Goal: Task Accomplishment & Management: Manage account settings

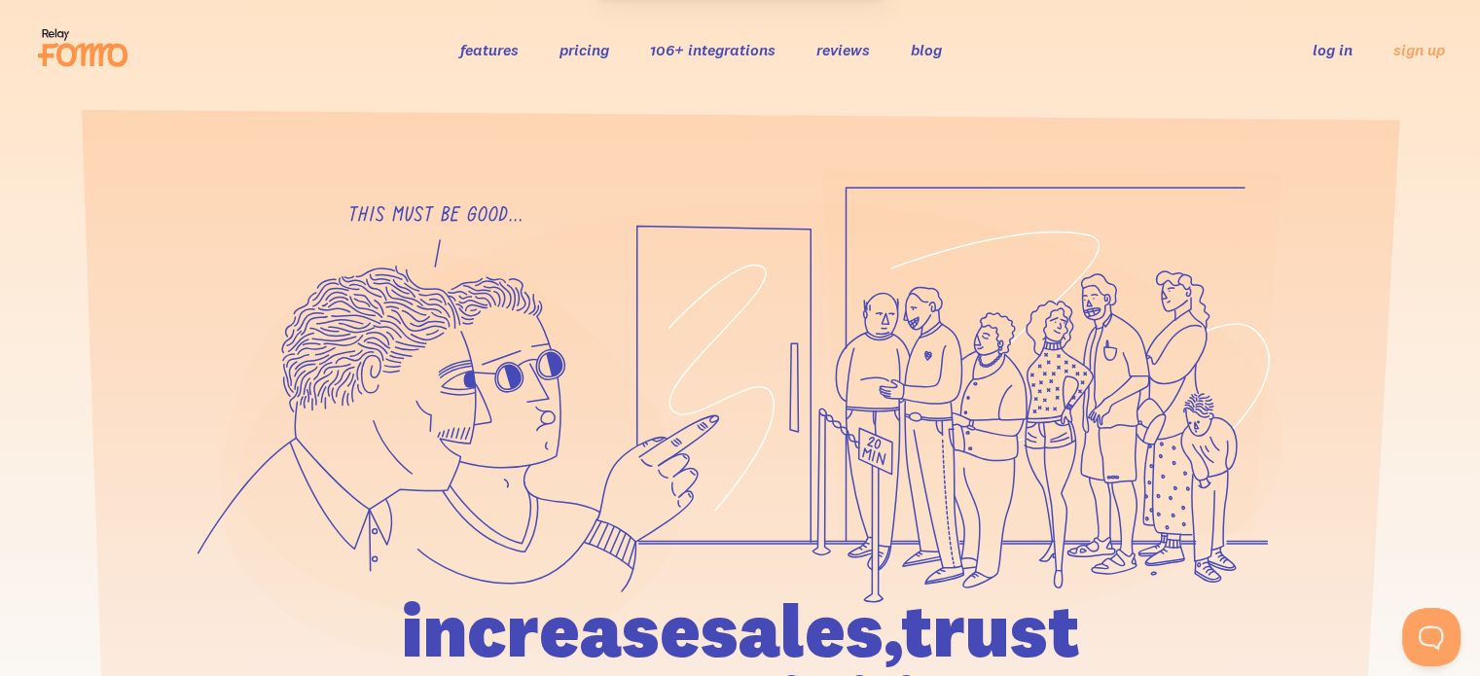
click at [1347, 48] on link "log in" at bounding box center [1333, 49] width 40 height 19
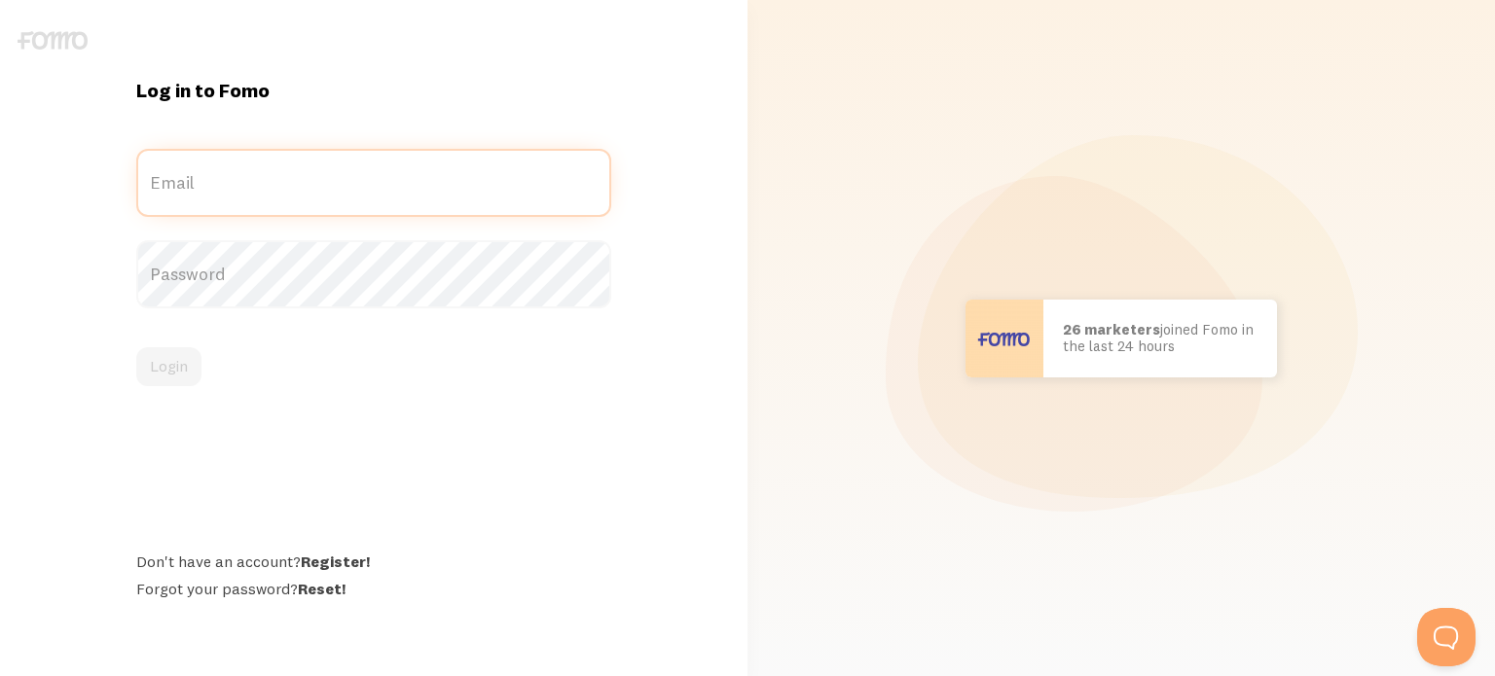
type input "matthew@uncommoncollective.com.au"
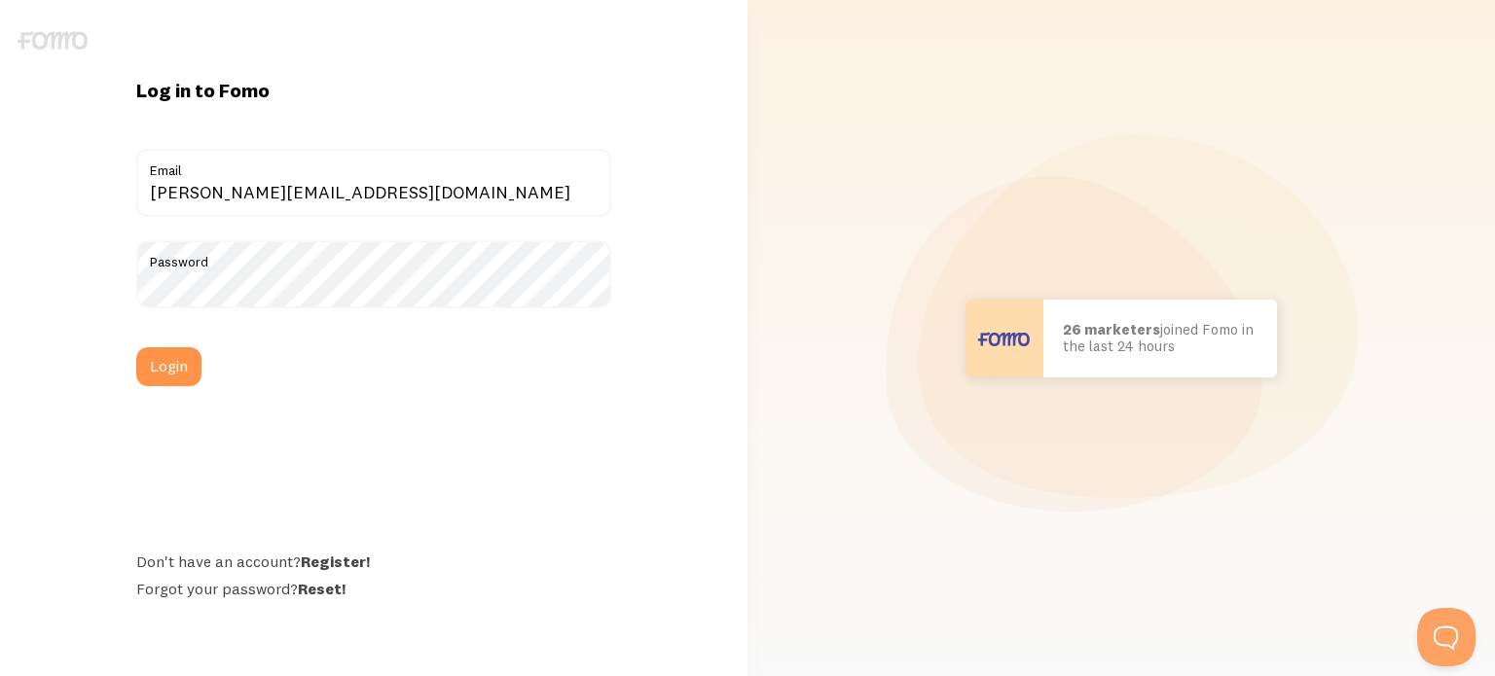
click at [310, 273] on div "Password" at bounding box center [373, 274] width 475 height 68
click at [161, 371] on button "Login" at bounding box center [168, 366] width 65 height 39
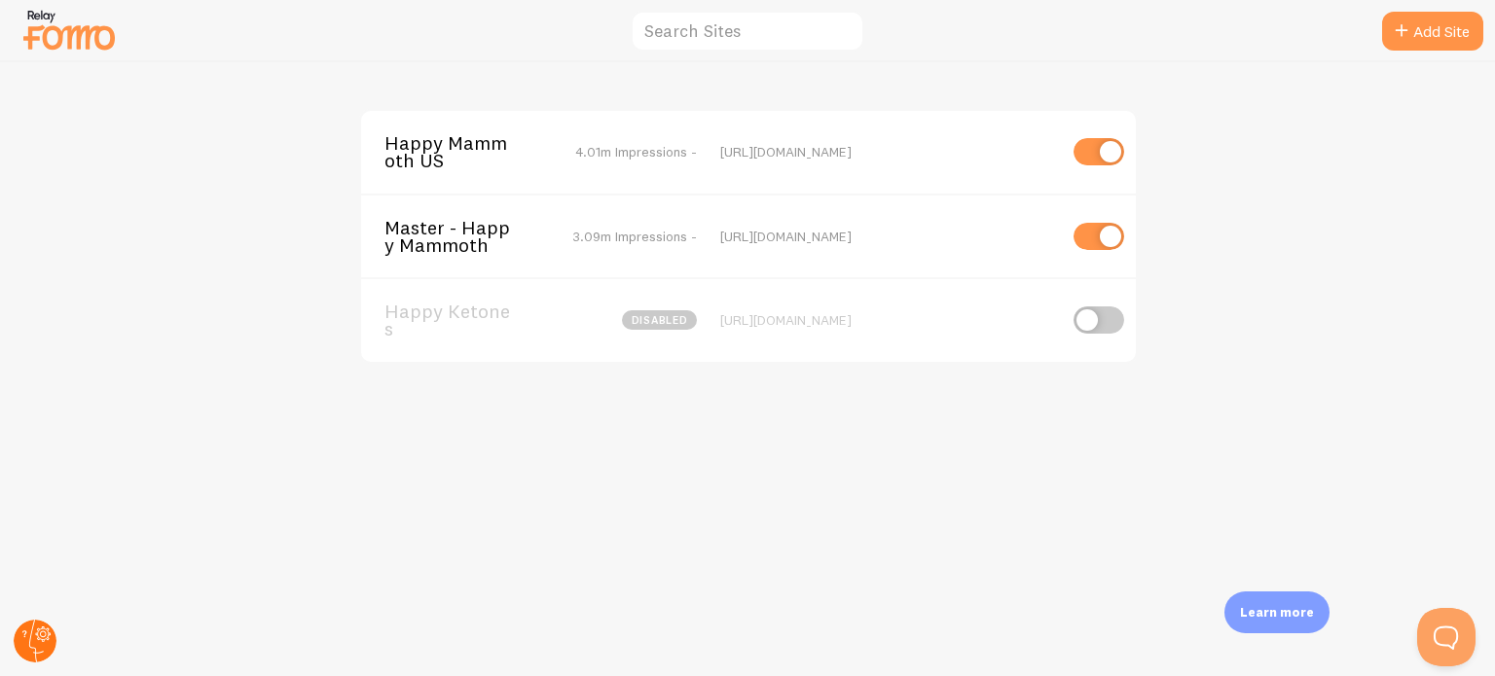
click at [43, 638] on circle at bounding box center [35, 641] width 43 height 43
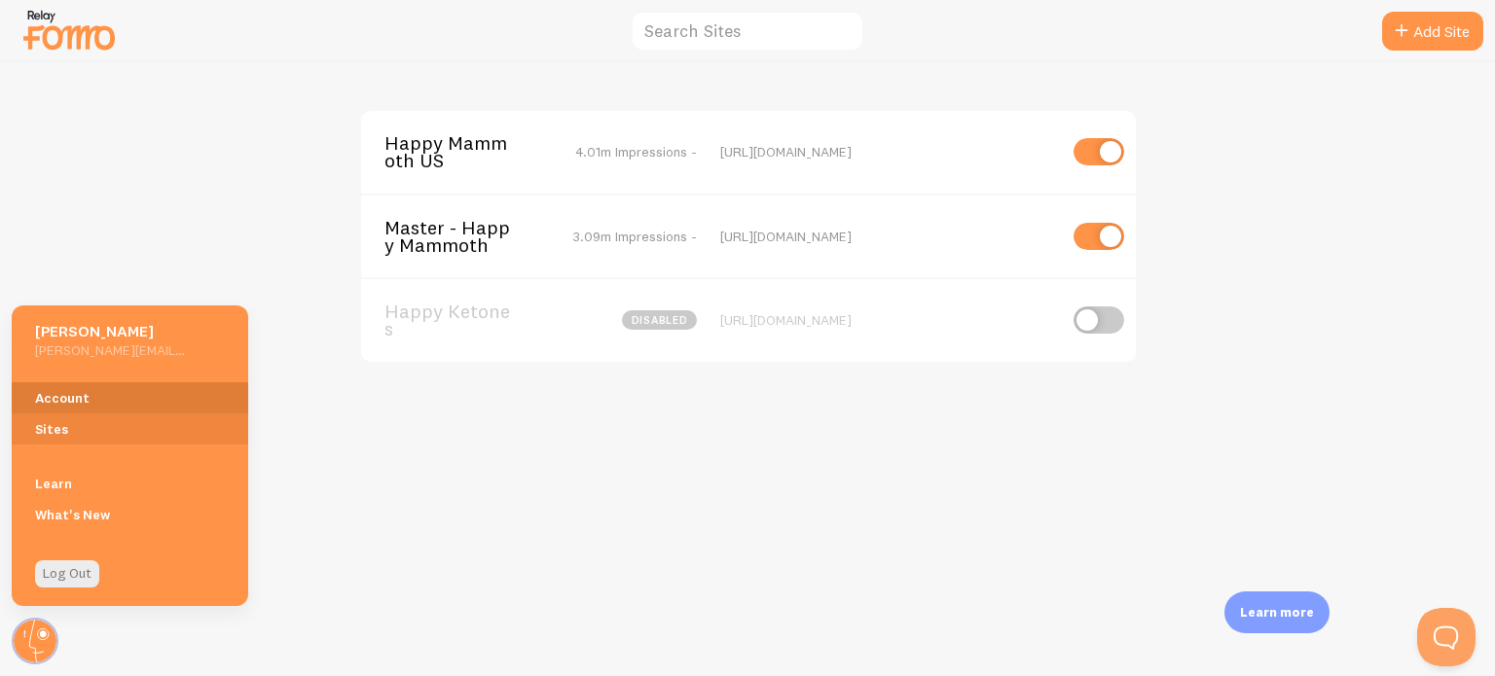
click at [58, 402] on link "Account" at bounding box center [130, 397] width 237 height 31
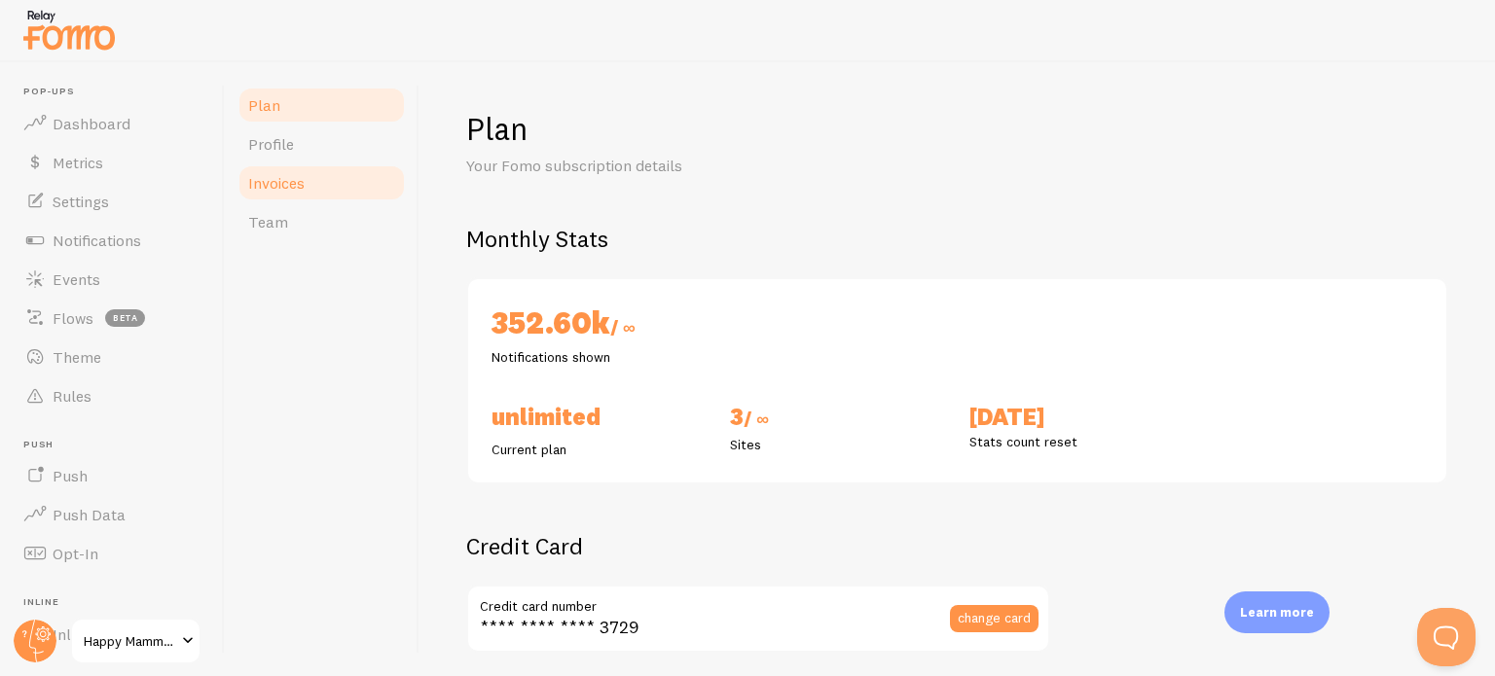
click at [276, 190] on span "Invoices" at bounding box center [276, 182] width 56 height 19
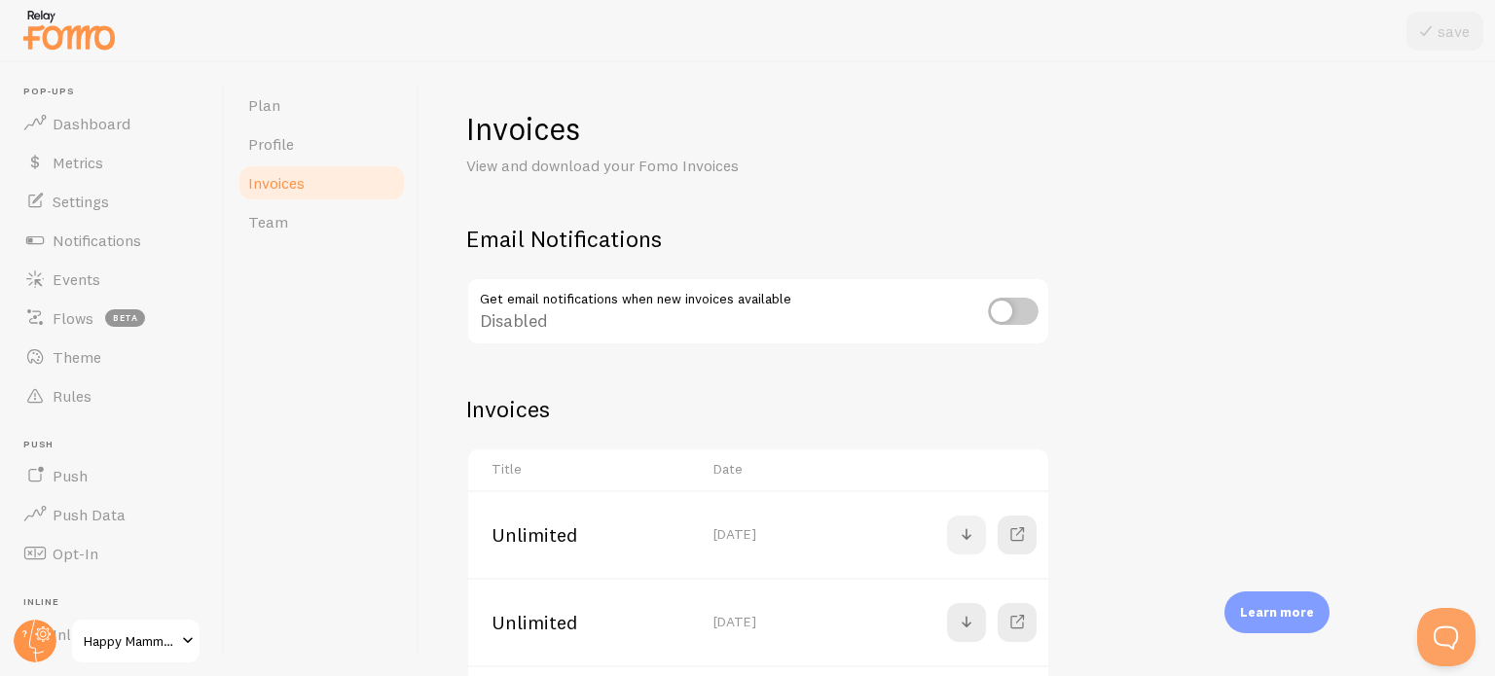
click at [964, 540] on span at bounding box center [966, 535] width 23 height 23
